Goal: Navigation & Orientation: Understand site structure

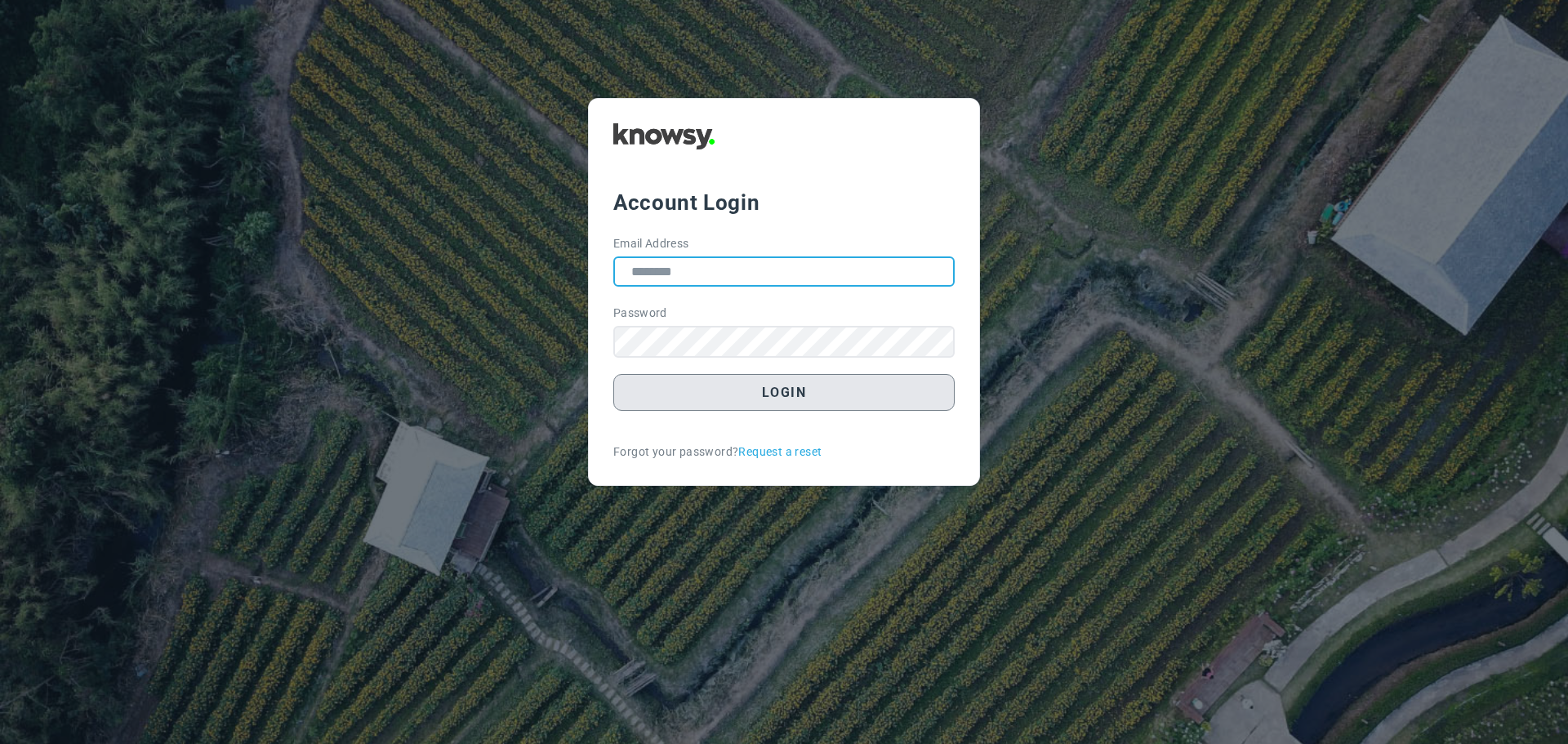
type input "**********"
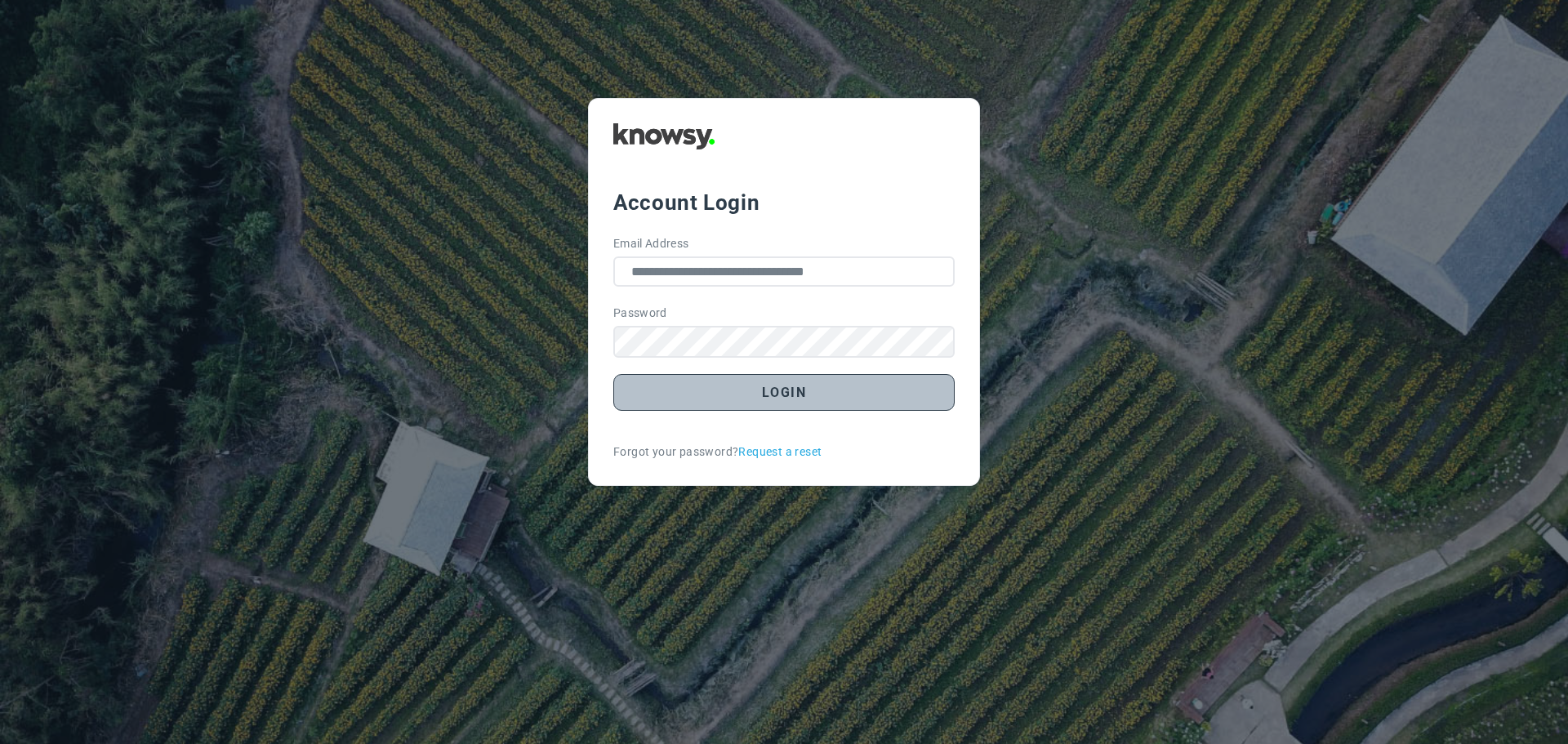
click at [755, 391] on button "Login" at bounding box center [784, 392] width 342 height 36
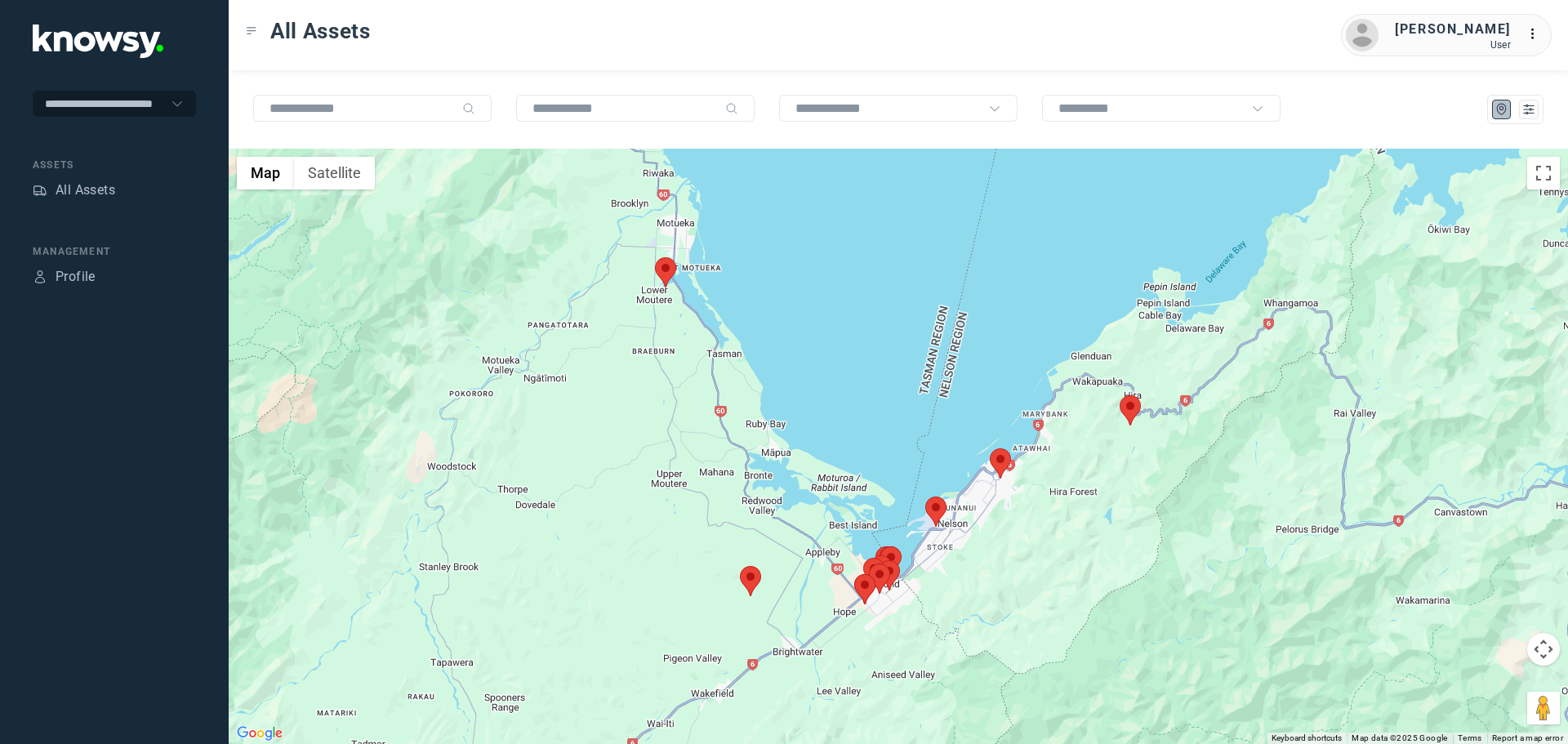
click at [740, 566] on area at bounding box center [740, 566] width 0 height 0
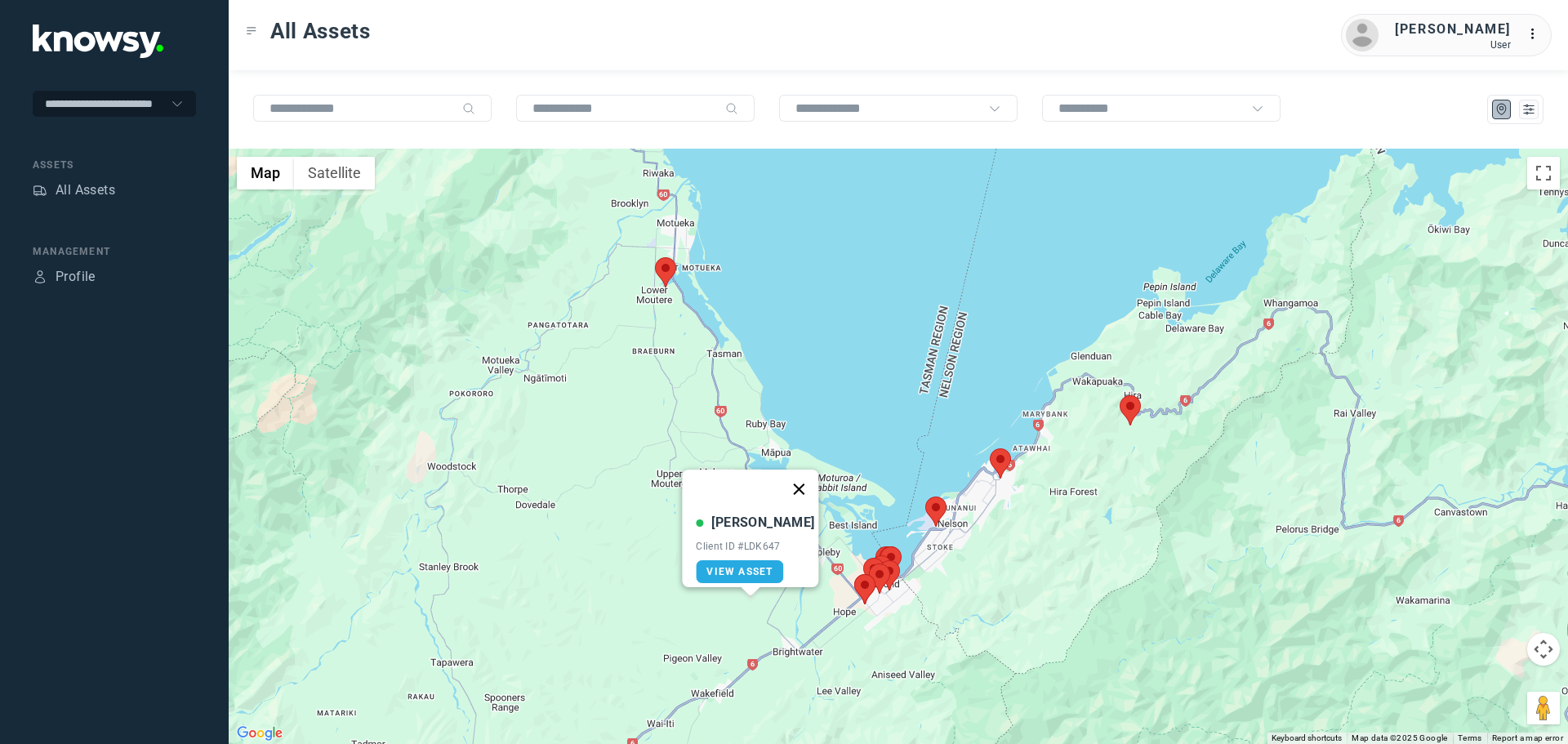
click at [787, 479] on button "Close" at bounding box center [800, 489] width 39 height 39
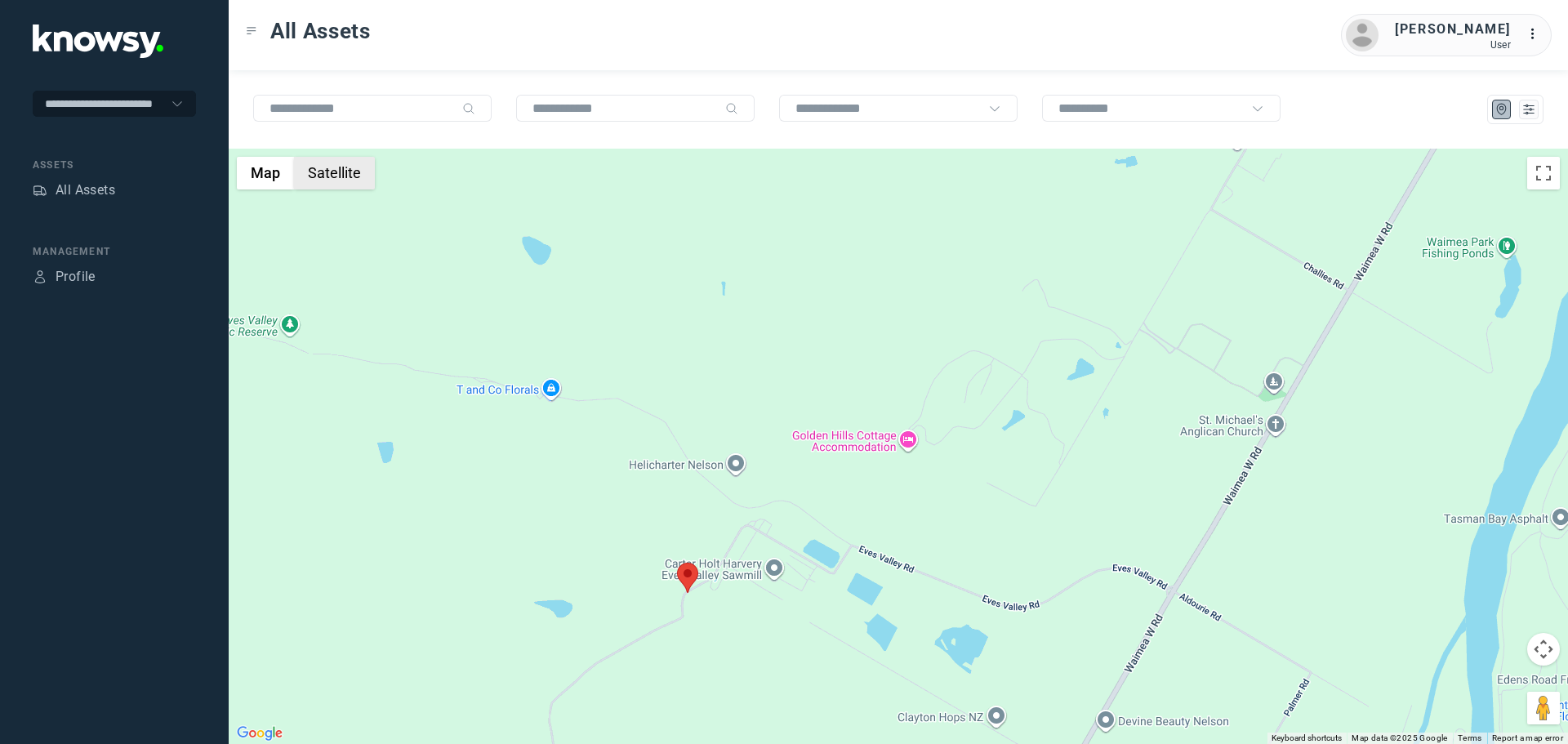
click at [348, 186] on button "Satellite" at bounding box center [334, 173] width 81 height 33
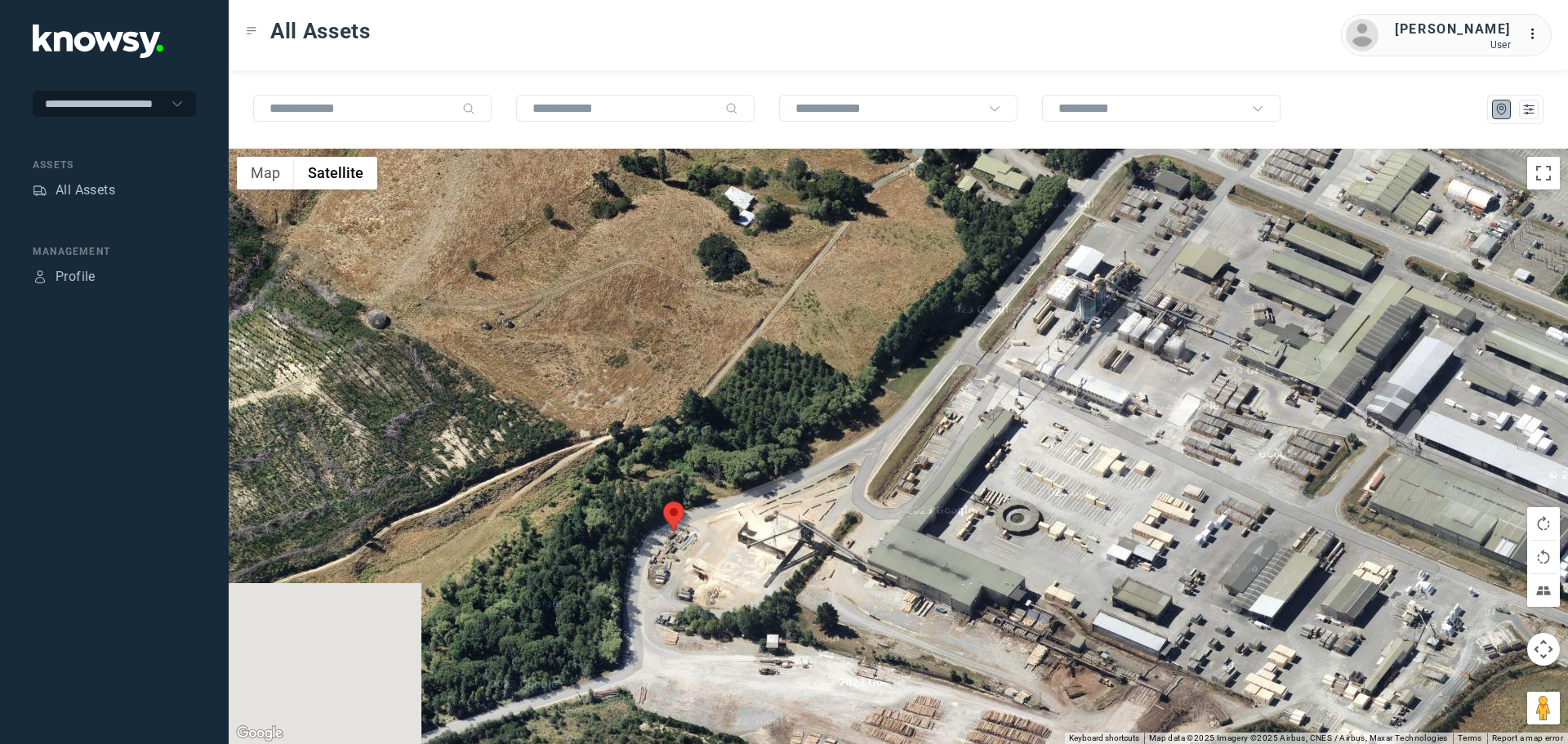
drag, startPoint x: 566, startPoint y: 567, endPoint x: 805, endPoint y: 548, distance: 239.8
click at [805, 548] on div at bounding box center [898, 447] width 1339 height 596
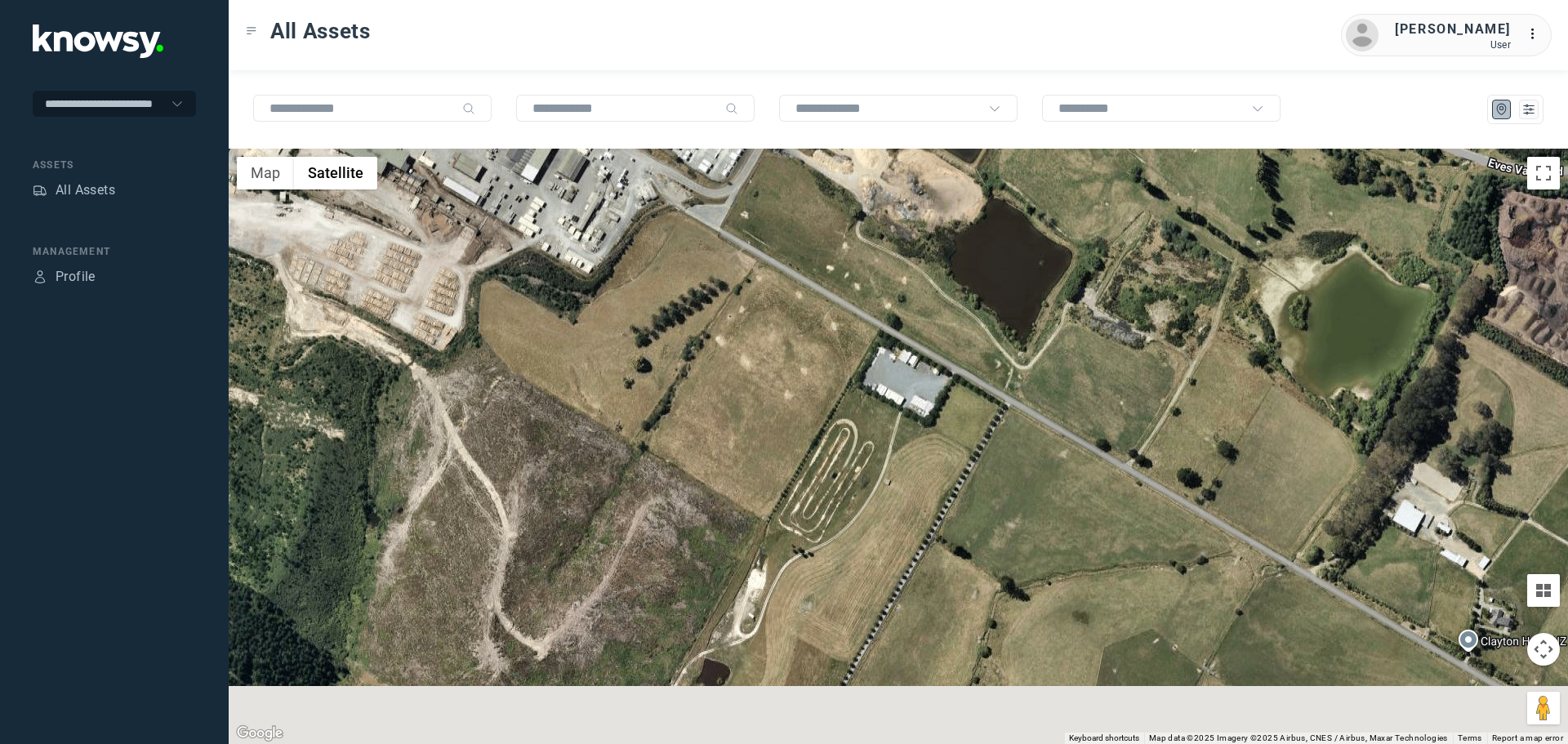
drag, startPoint x: 866, startPoint y: 623, endPoint x: 908, endPoint y: 550, distance: 84.2
click at [908, 550] on div at bounding box center [898, 447] width 1339 height 596
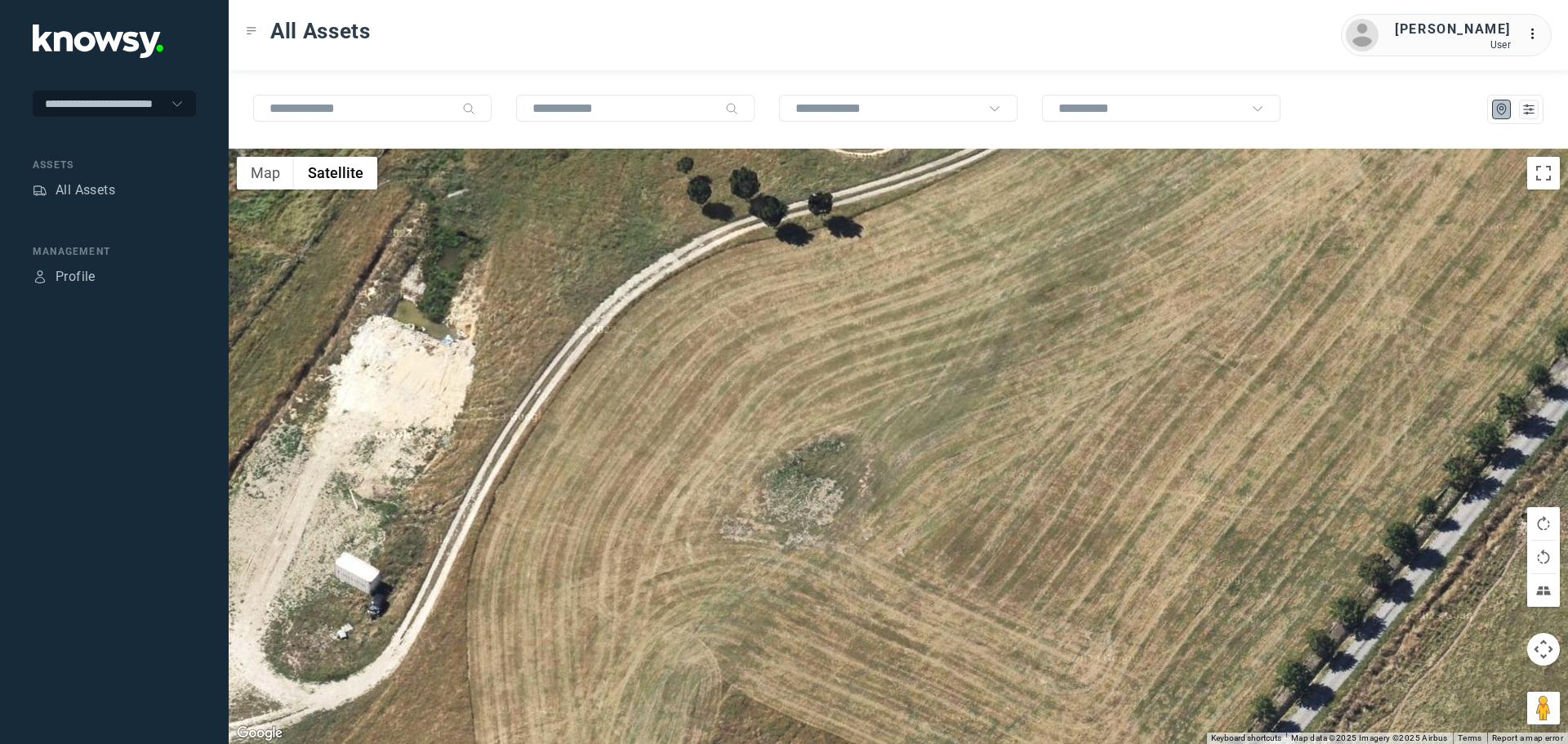
drag, startPoint x: 675, startPoint y: 513, endPoint x: 962, endPoint y: 506, distance: 287.1
click at [918, 503] on div at bounding box center [898, 447] width 1339 height 596
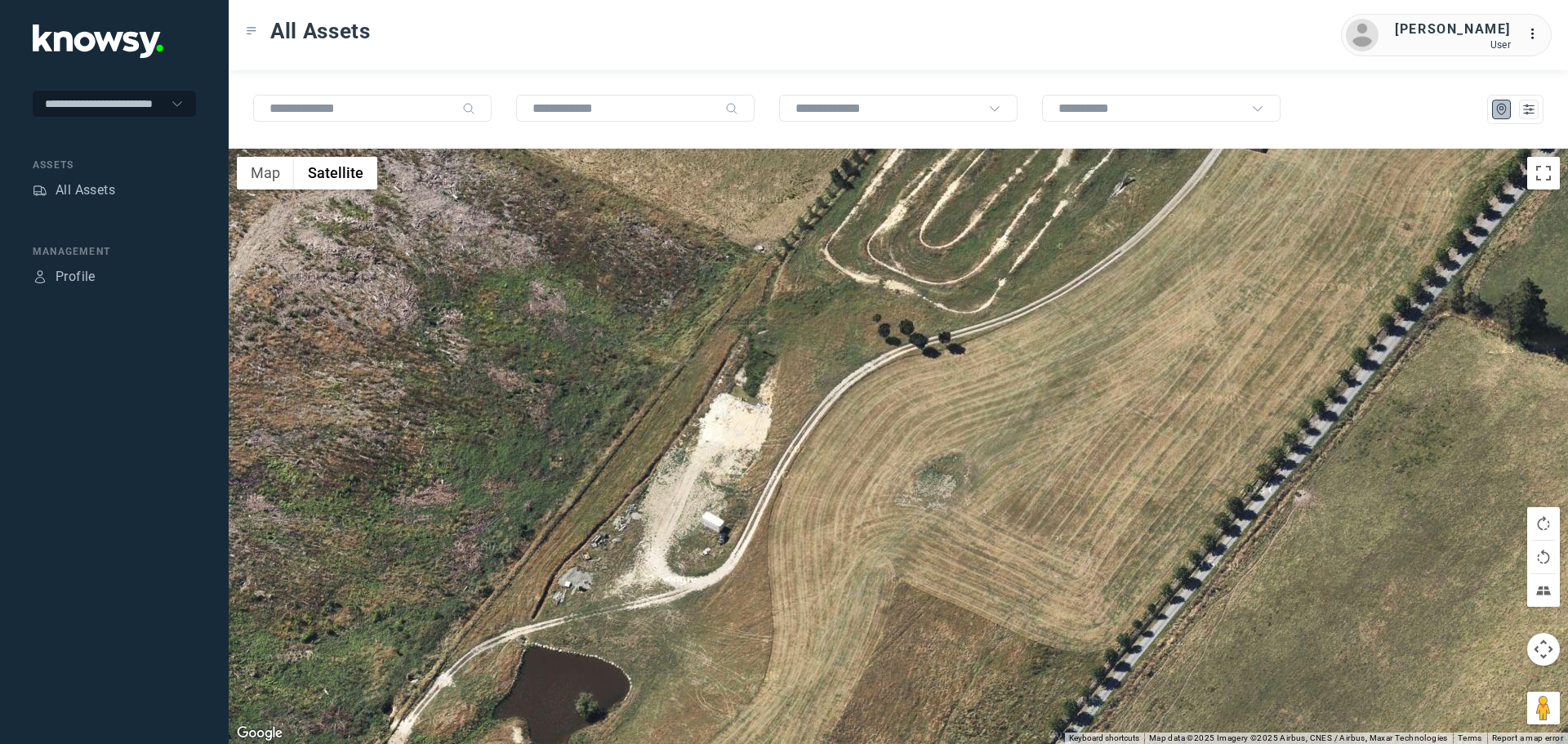
drag, startPoint x: 1039, startPoint y: 444, endPoint x: 999, endPoint y: 575, distance: 137.0
click at [999, 575] on div at bounding box center [898, 447] width 1339 height 596
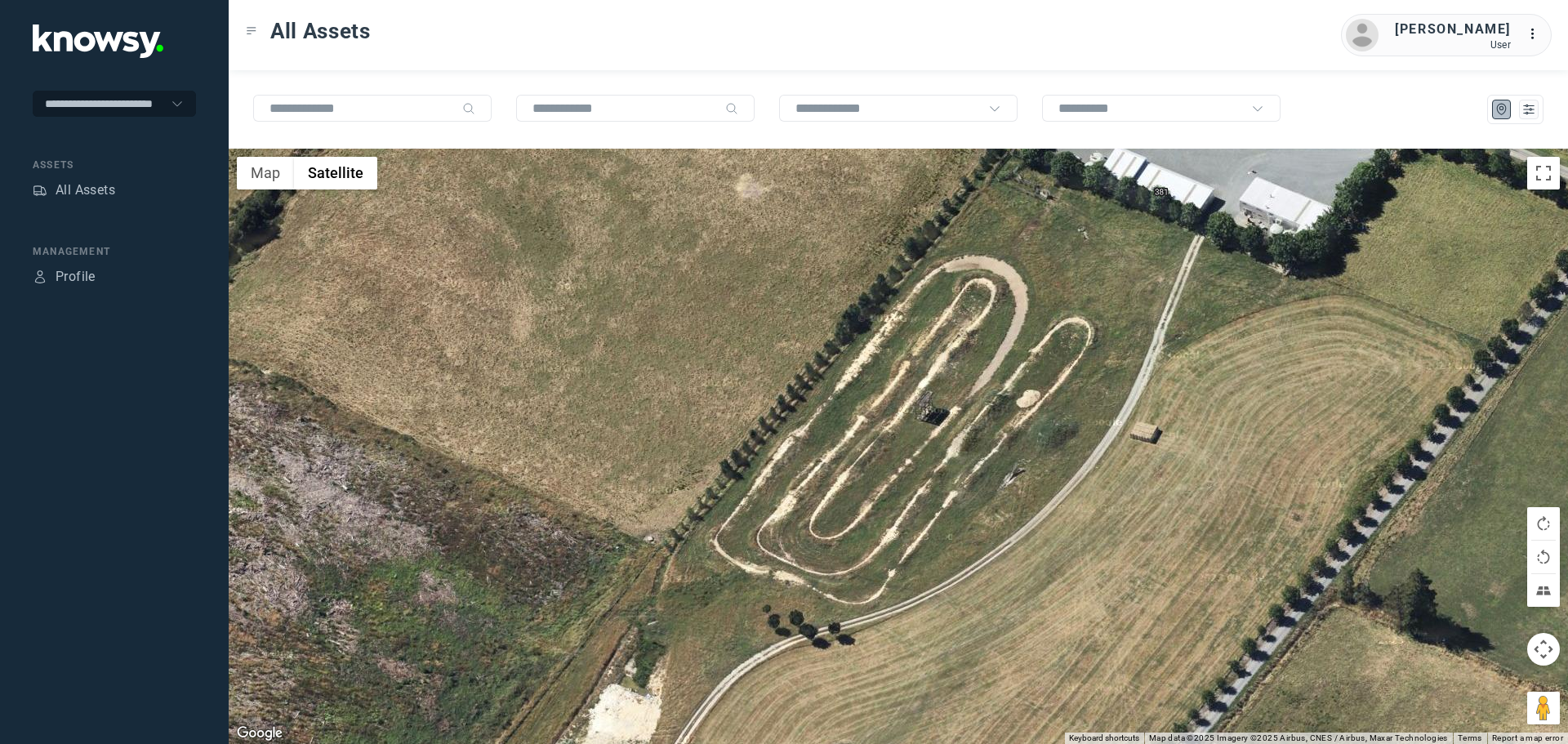
drag, startPoint x: 1076, startPoint y: 480, endPoint x: 1014, endPoint y: 528, distance: 78.4
click at [1021, 524] on div at bounding box center [898, 447] width 1339 height 596
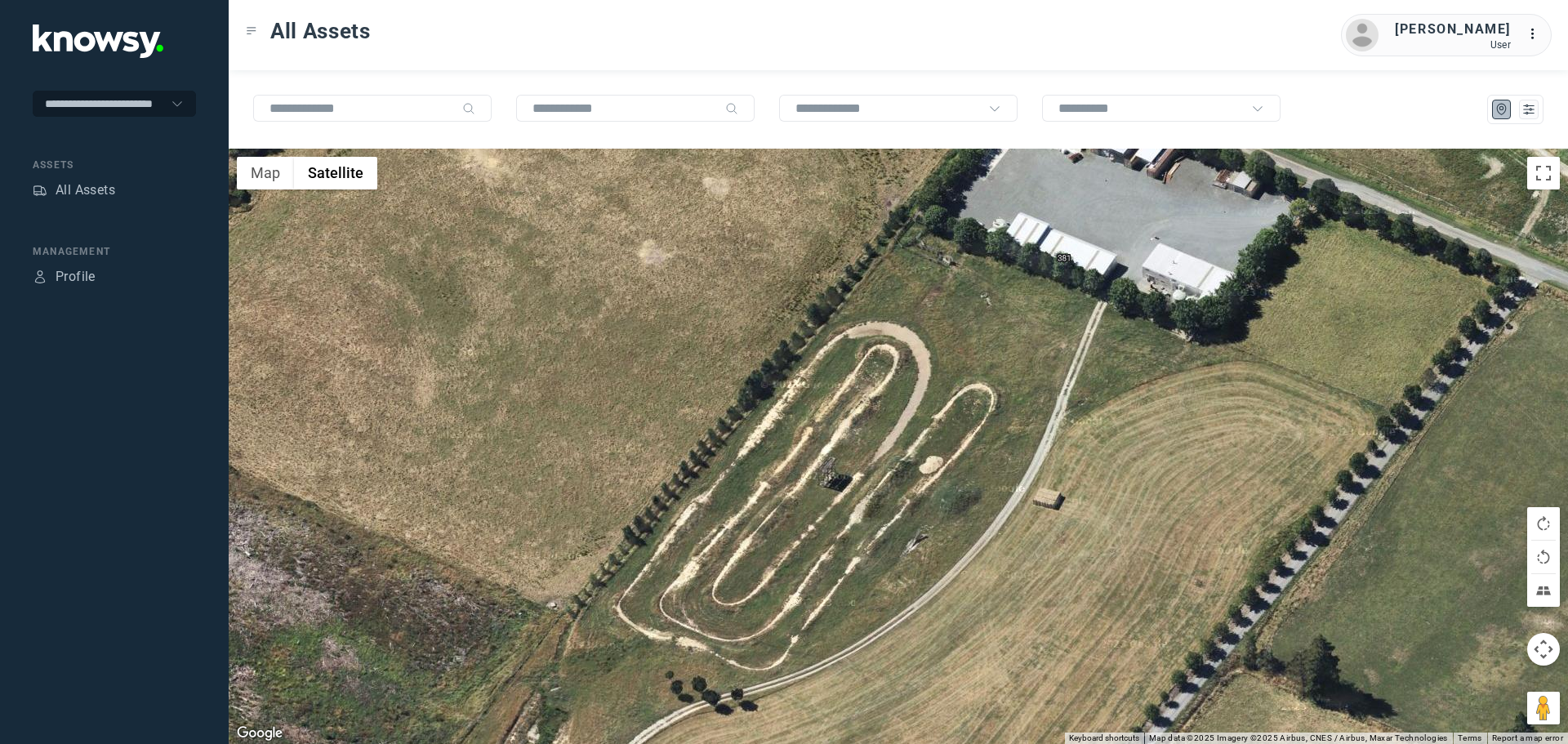
drag, startPoint x: 1194, startPoint y: 428, endPoint x: 1047, endPoint y: 522, distance: 174.5
click at [1047, 522] on div at bounding box center [898, 447] width 1339 height 596
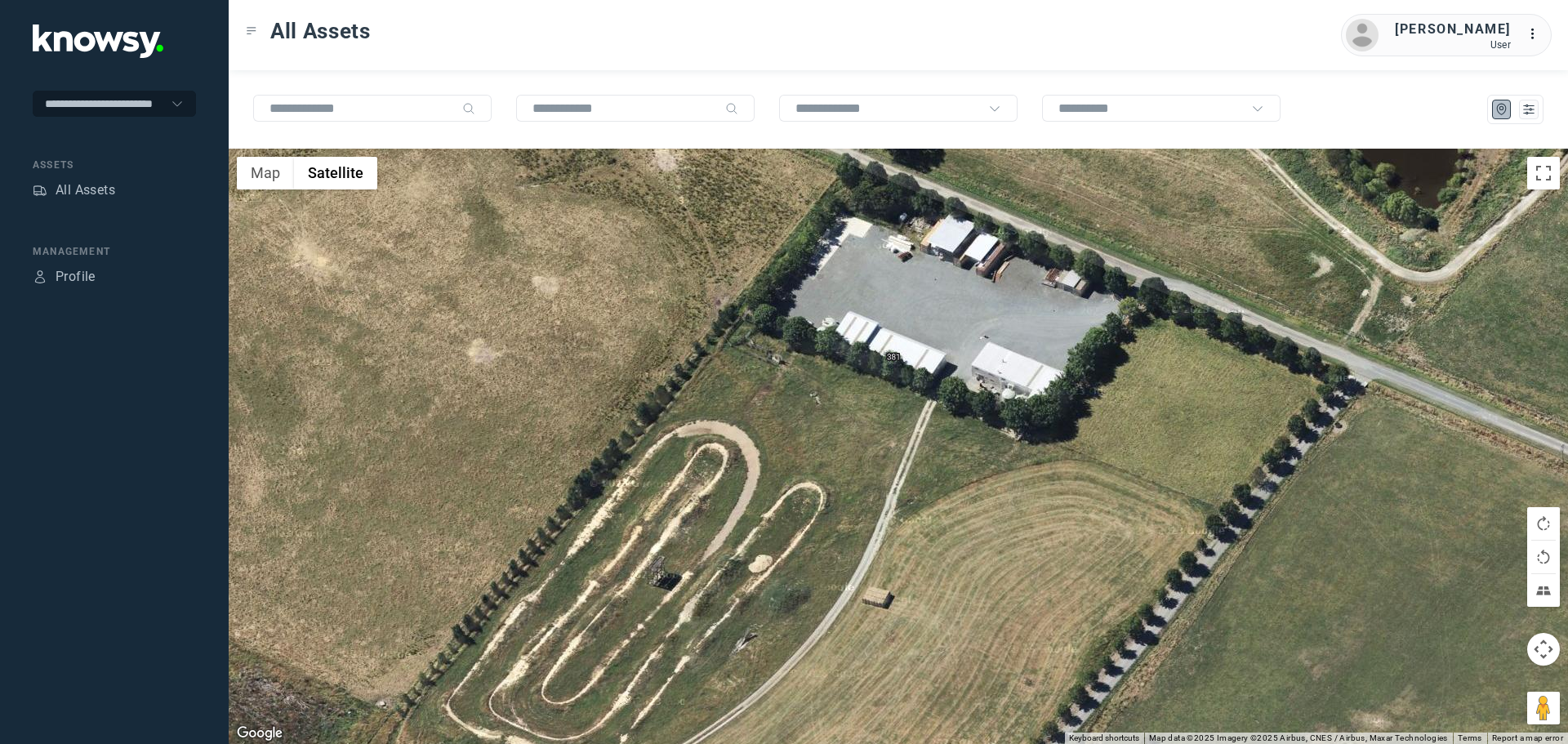
drag, startPoint x: 979, startPoint y: 501, endPoint x: 1140, endPoint y: 381, distance: 200.8
click at [1117, 396] on div at bounding box center [898, 447] width 1339 height 596
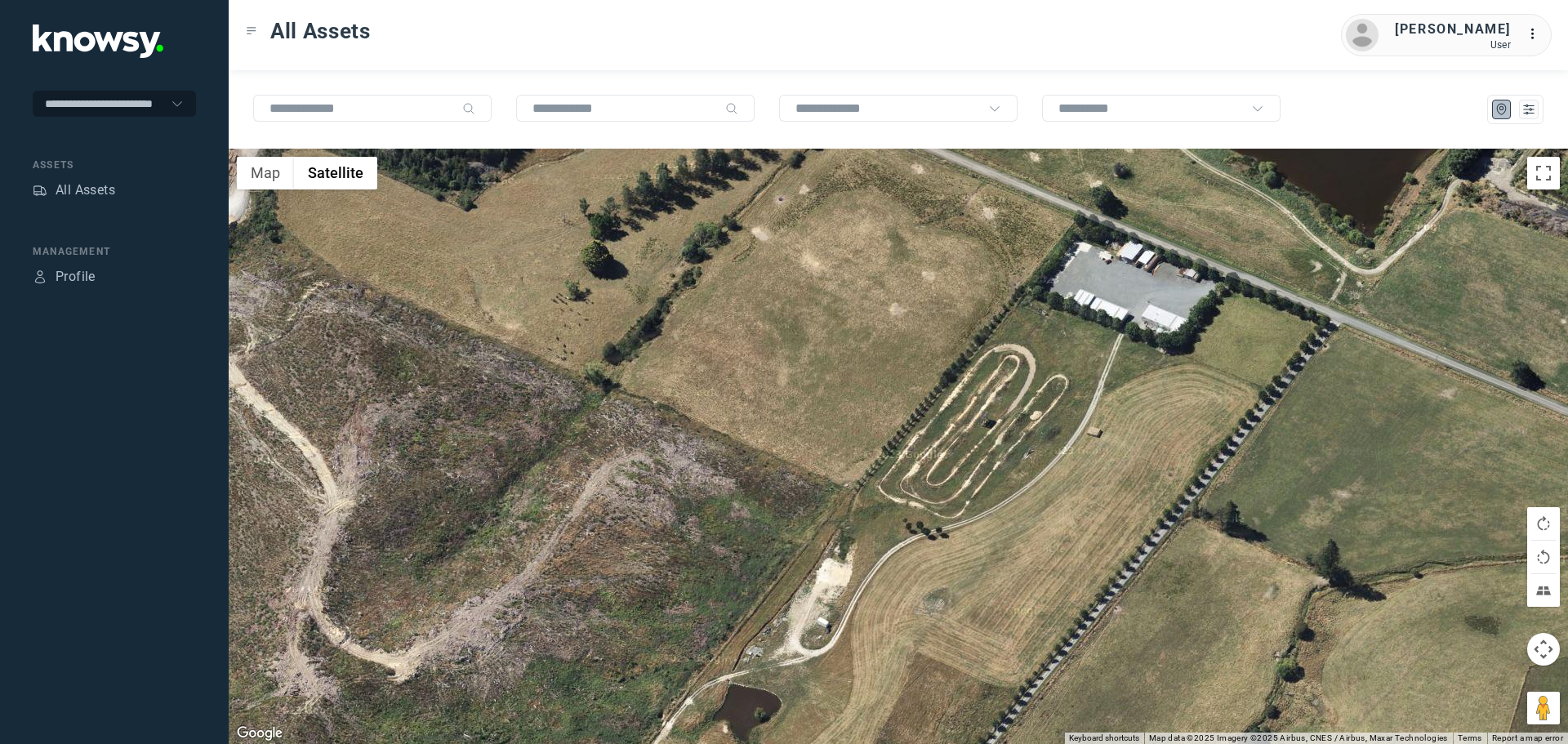
drag, startPoint x: 956, startPoint y: 537, endPoint x: 1016, endPoint y: 423, distance: 128.8
click at [1016, 423] on div at bounding box center [898, 447] width 1339 height 596
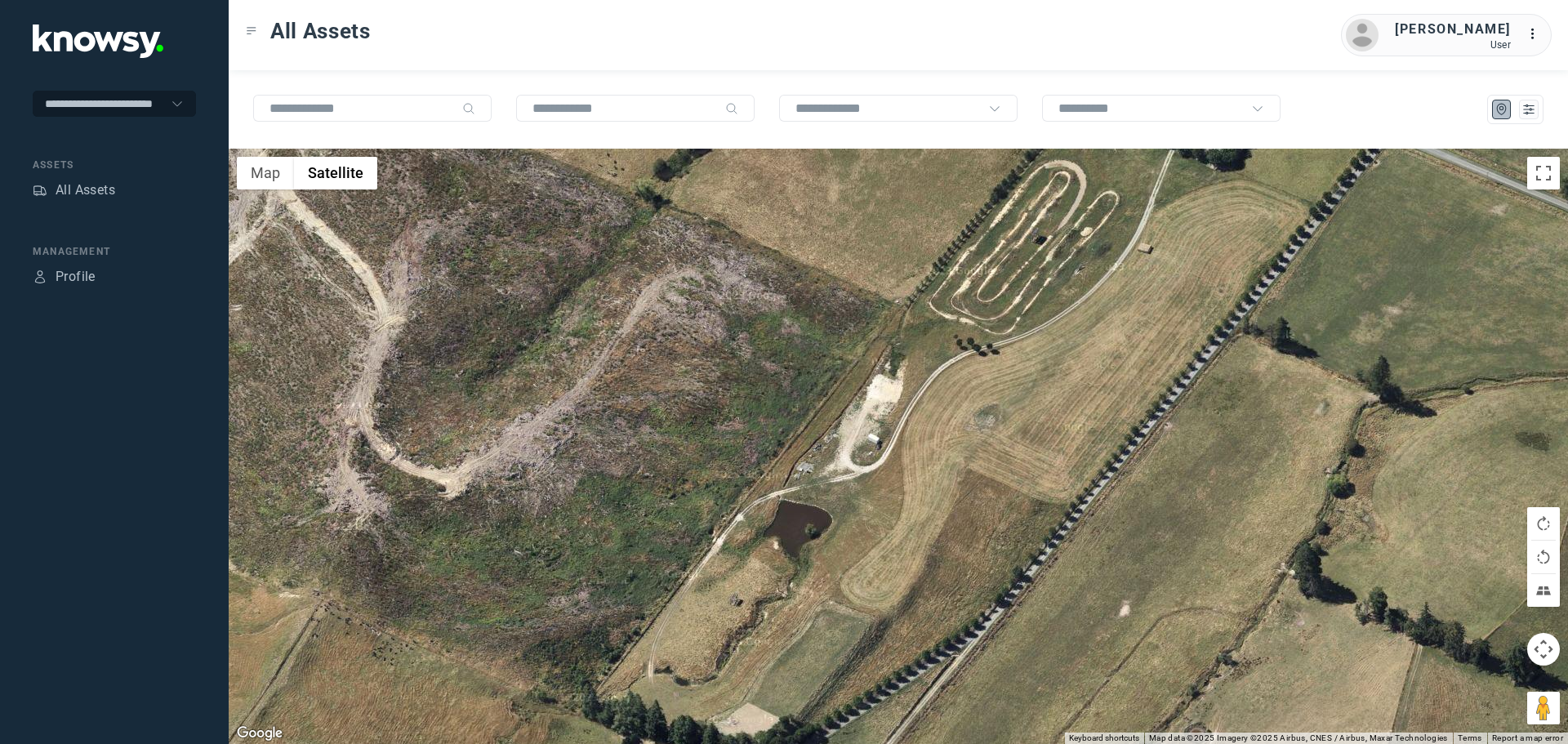
drag, startPoint x: 987, startPoint y: 397, endPoint x: 873, endPoint y: 492, distance: 148.4
click at [873, 492] on div at bounding box center [898, 447] width 1339 height 596
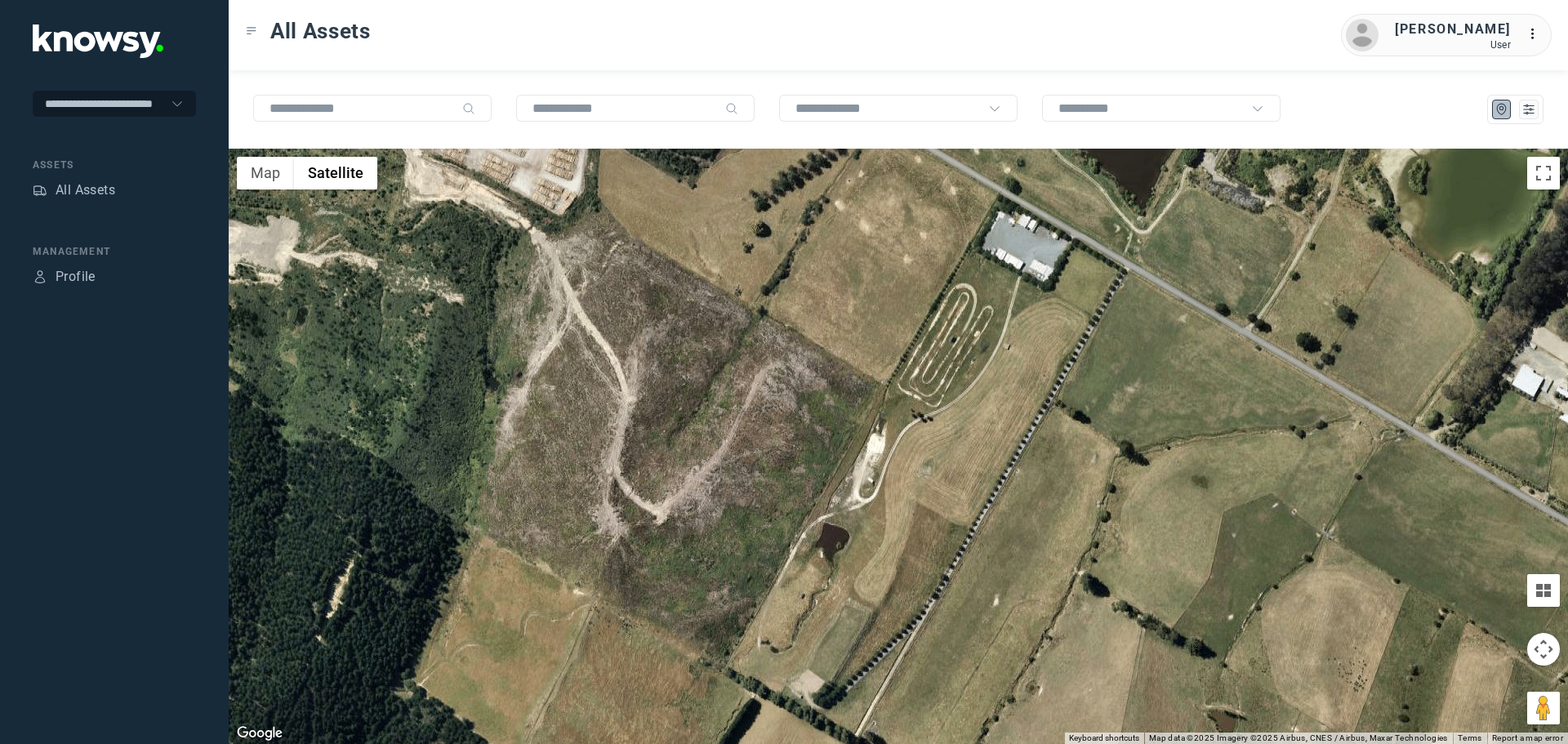
drag, startPoint x: 786, startPoint y: 489, endPoint x: 883, endPoint y: 622, distance: 164.6
click at [883, 622] on div at bounding box center [898, 447] width 1339 height 596
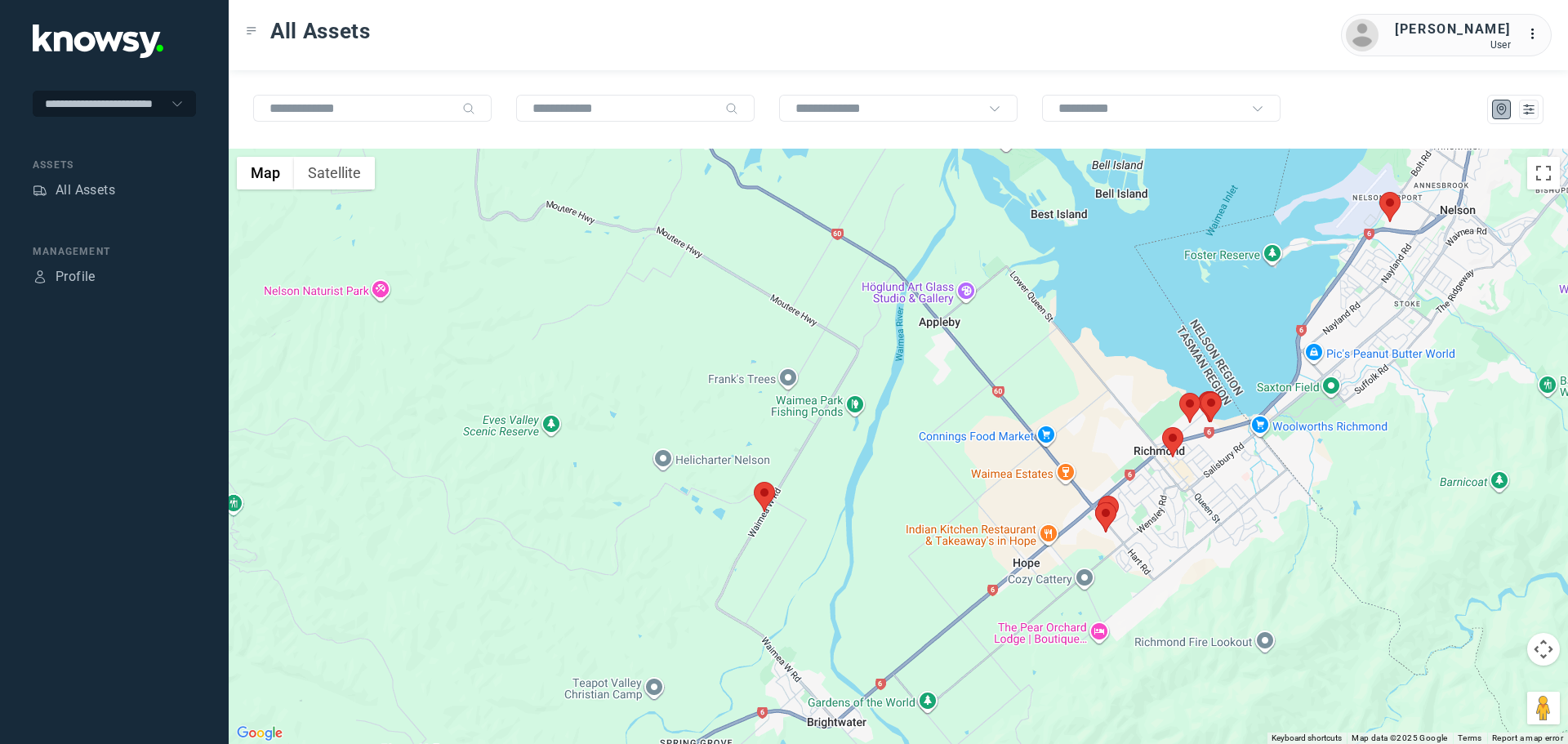
drag, startPoint x: 784, startPoint y: 560, endPoint x: 783, endPoint y: 508, distance: 52.0
click at [783, 508] on div at bounding box center [898, 447] width 1339 height 596
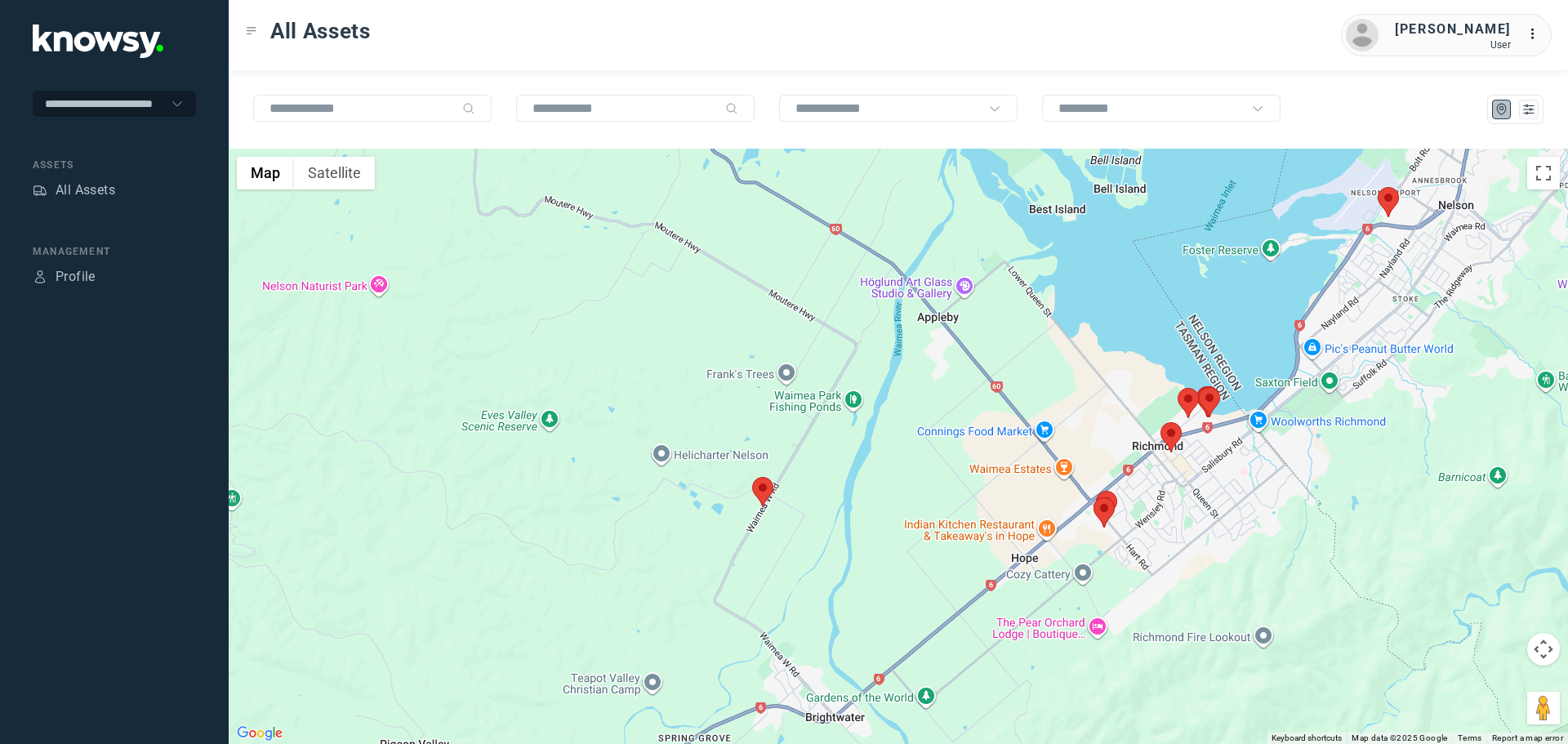
click at [752, 477] on area at bounding box center [752, 477] width 0 height 0
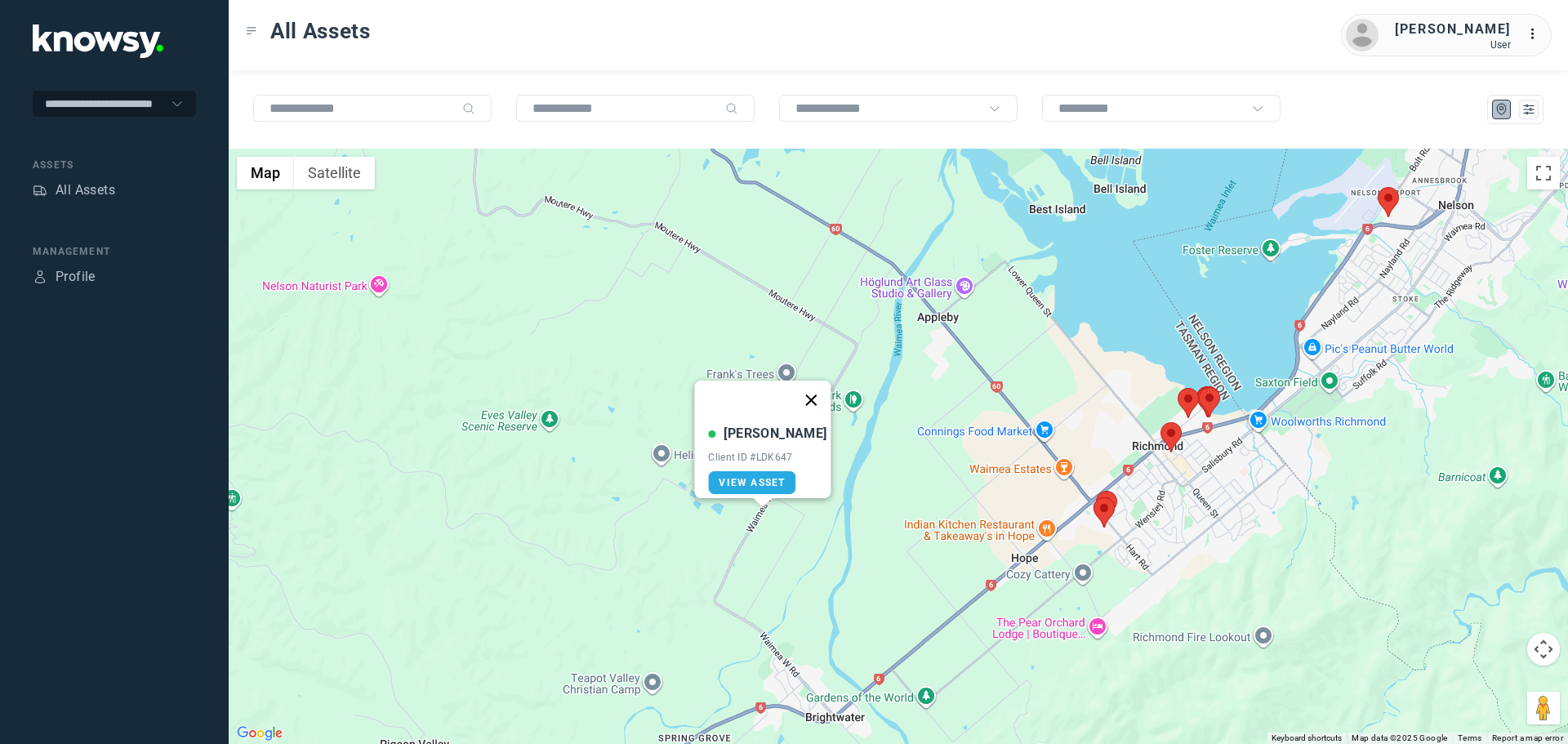
click at [806, 389] on button "Close" at bounding box center [812, 400] width 39 height 39
